Goal: Transaction & Acquisition: Subscribe to service/newsletter

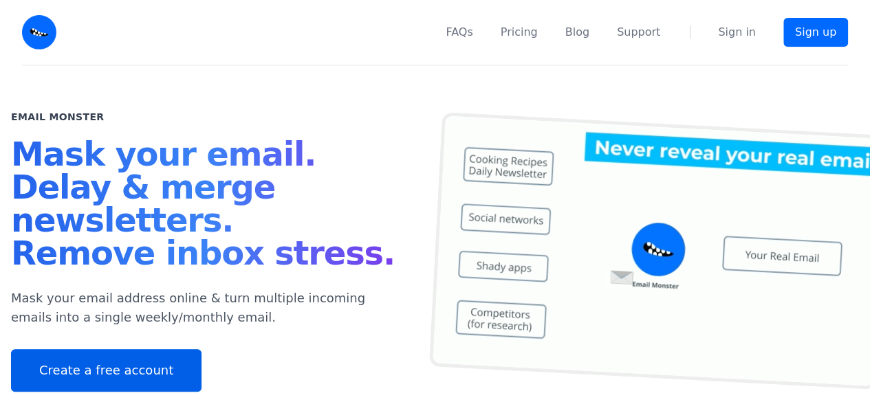
click at [144, 373] on link "Create a free account" at bounding box center [106, 370] width 191 height 43
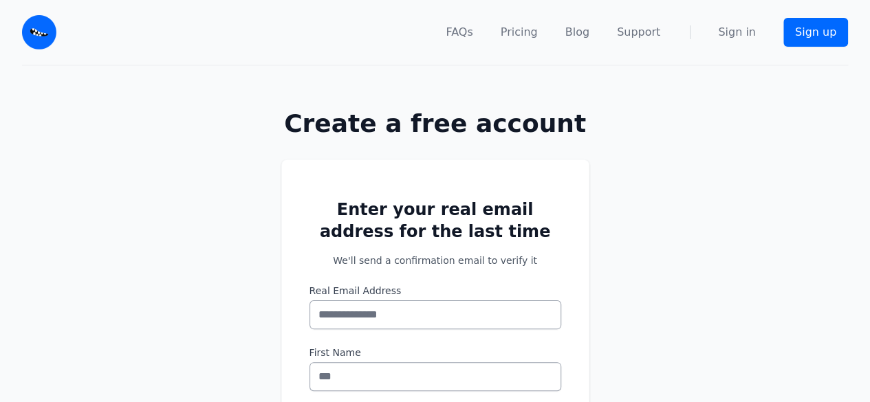
drag, startPoint x: 868, startPoint y: 105, endPoint x: 871, endPoint y: 186, distance: 80.5
click at [869, 186] on html "FAQs Pricing Blog Support Sign in Sign up" at bounding box center [435, 356] width 870 height 712
drag, startPoint x: 876, startPoint y: 171, endPoint x: 880, endPoint y: 125, distance: 45.6
click at [869, 125] on html "FAQs Pricing Blog Support Sign in Sign up" at bounding box center [435, 356] width 870 height 712
click at [537, 34] on link "Pricing" at bounding box center [519, 32] width 37 height 17
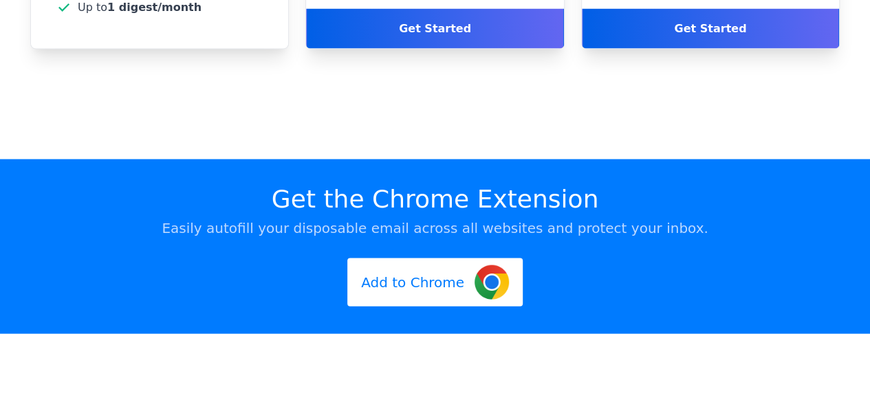
scroll to position [4003, 0]
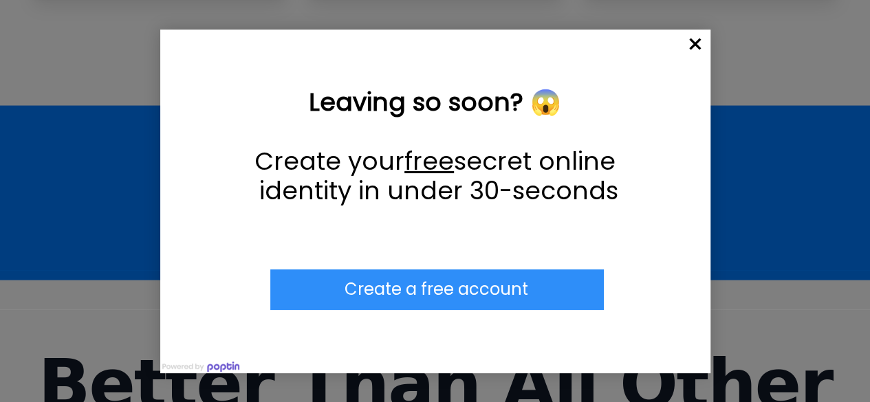
click at [696, 41] on span "×" at bounding box center [695, 45] width 30 height 30
